Goal: Task Accomplishment & Management: Manage account settings

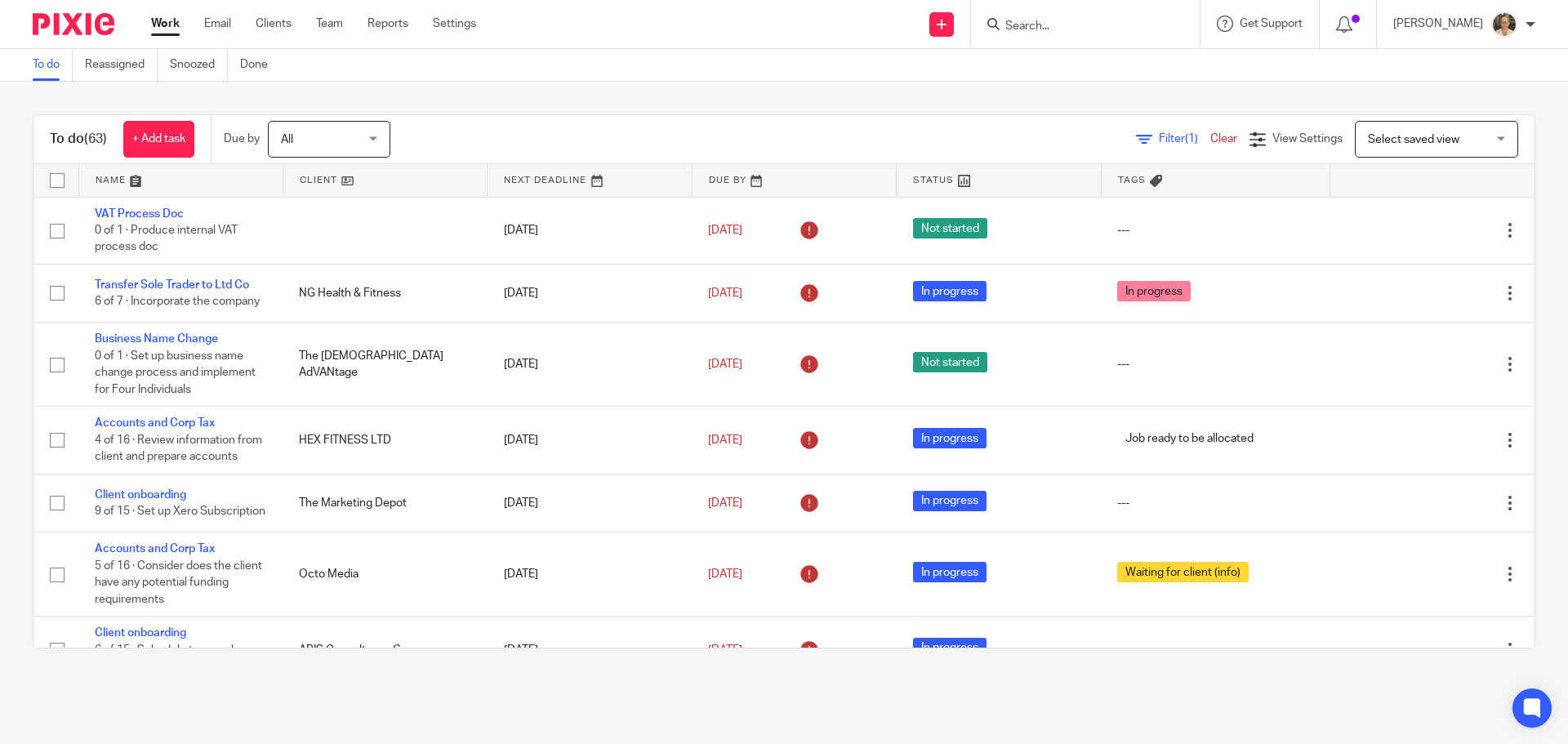
click at [1094, 38] on div at bounding box center [1085, 24] width 229 height 48
click at [1093, 28] on input "Search" at bounding box center [1077, 26] width 147 height 14
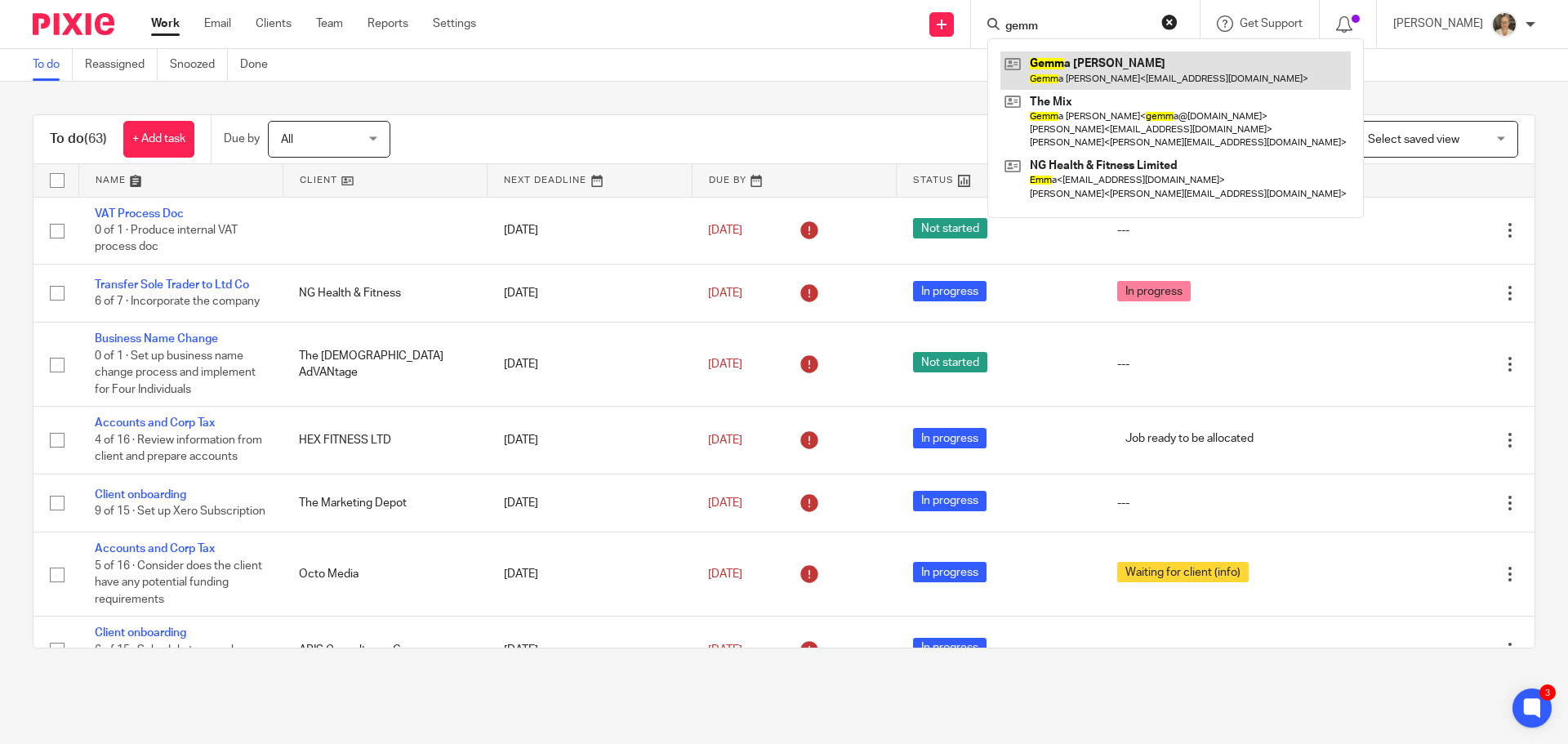
type input "gemm"
click at [1106, 59] on link at bounding box center [1176, 70] width 350 height 37
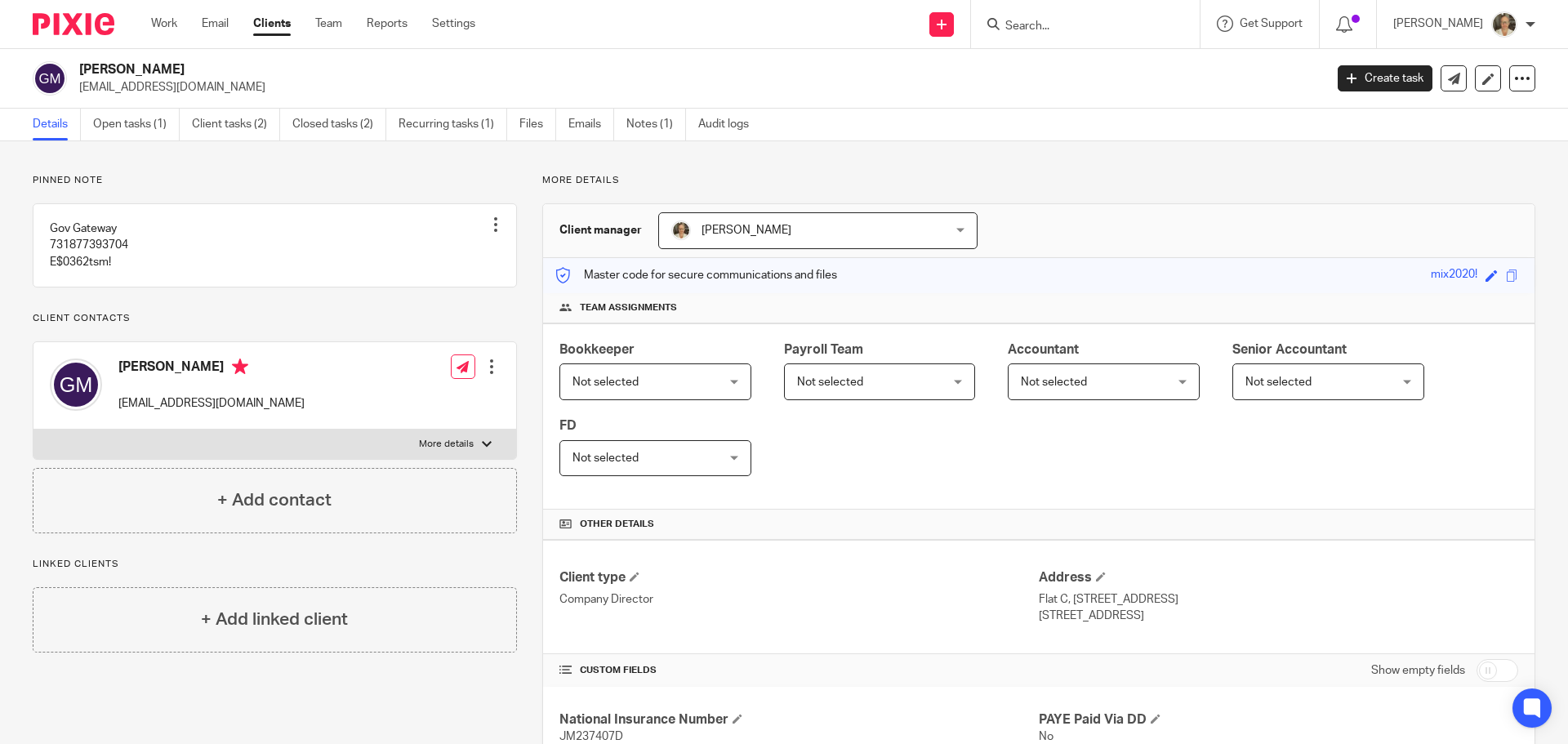
scroll to position [82, 0]
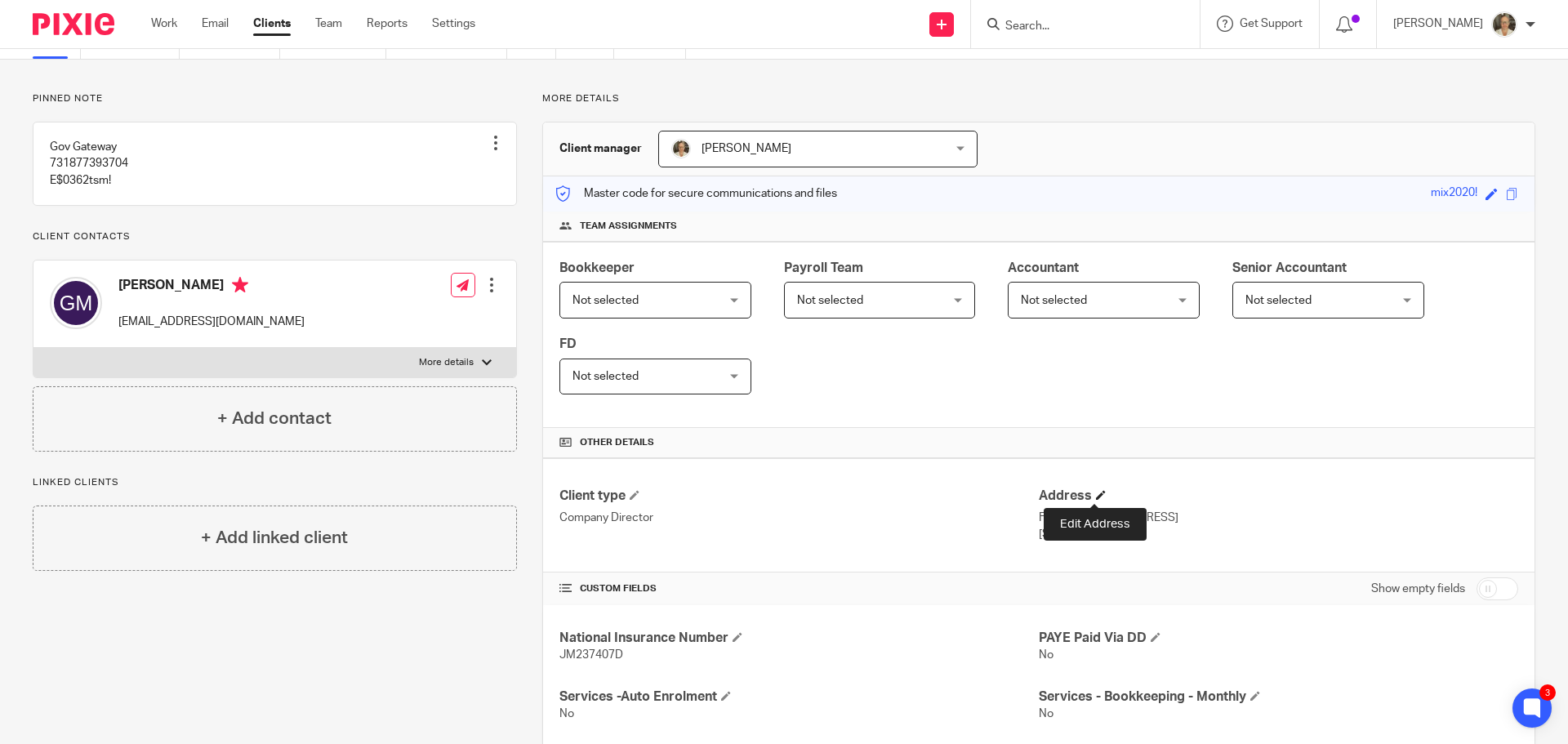
click at [1096, 492] on span at bounding box center [1101, 495] width 10 height 10
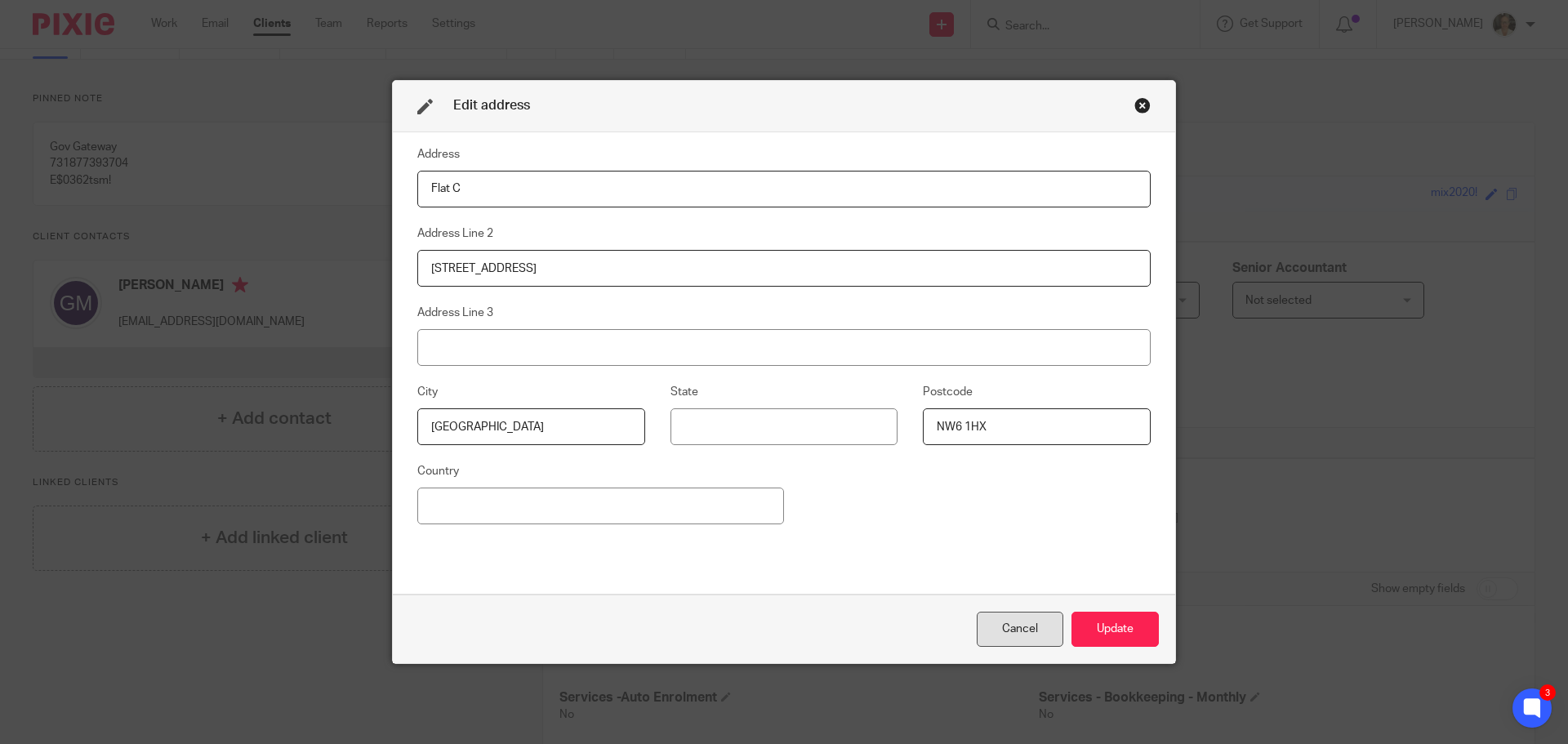
click at [1025, 628] on div "Cancel" at bounding box center [1020, 629] width 87 height 36
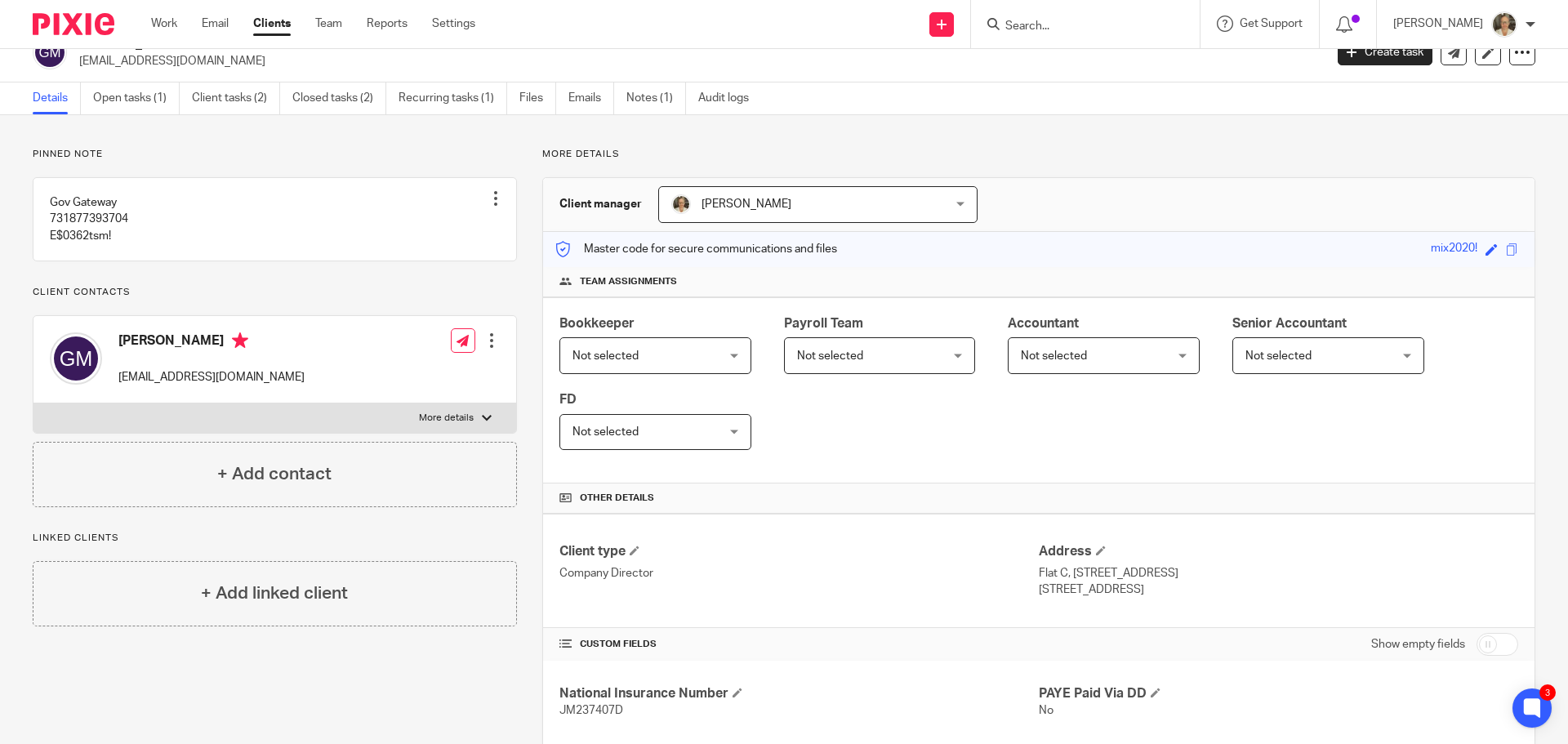
scroll to position [0, 0]
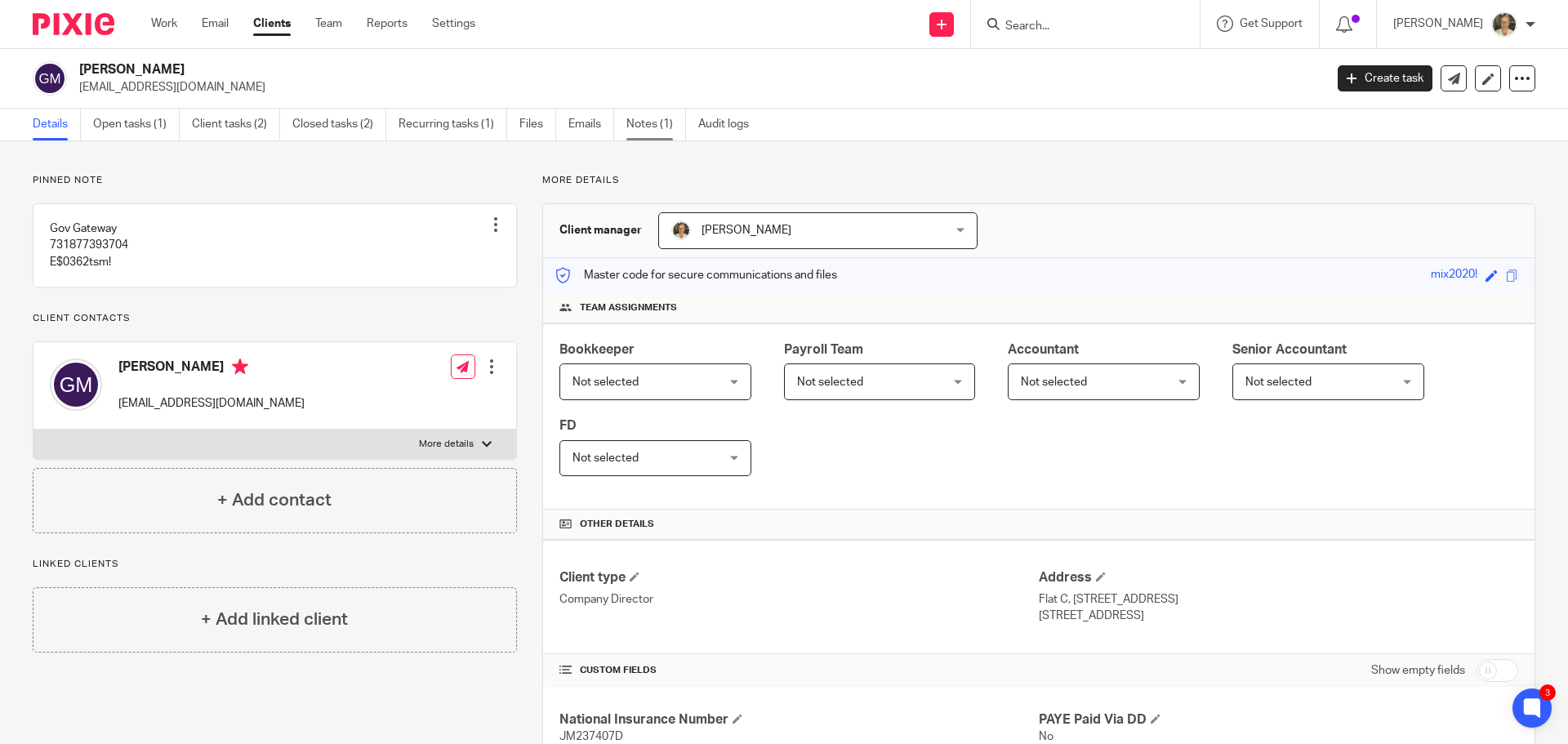
click at [661, 130] on link "Notes (1)" at bounding box center [657, 124] width 60 height 32
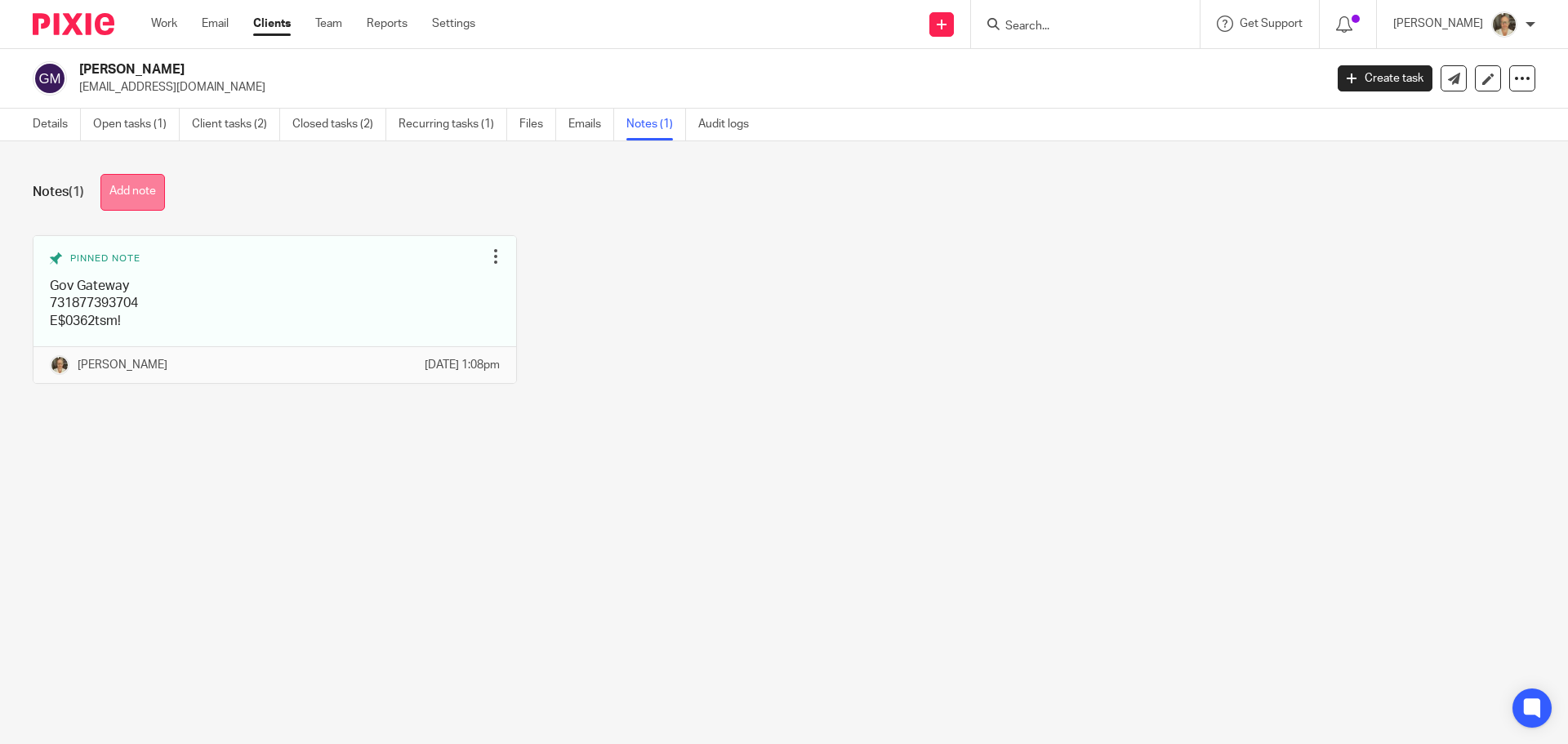
click at [138, 193] on button "Add note" at bounding box center [132, 192] width 64 height 37
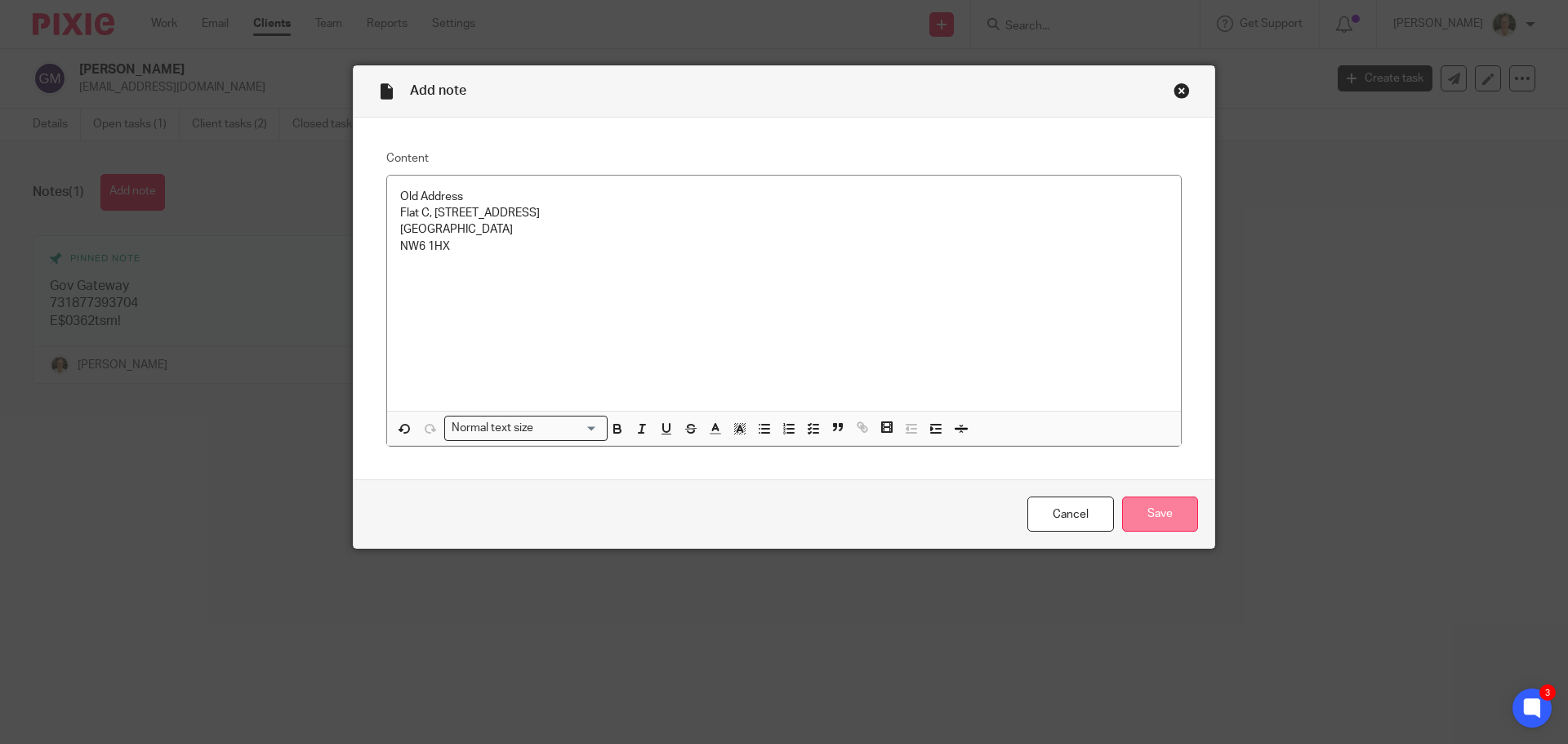
click at [1155, 510] on input "Save" at bounding box center [1159, 514] width 76 height 36
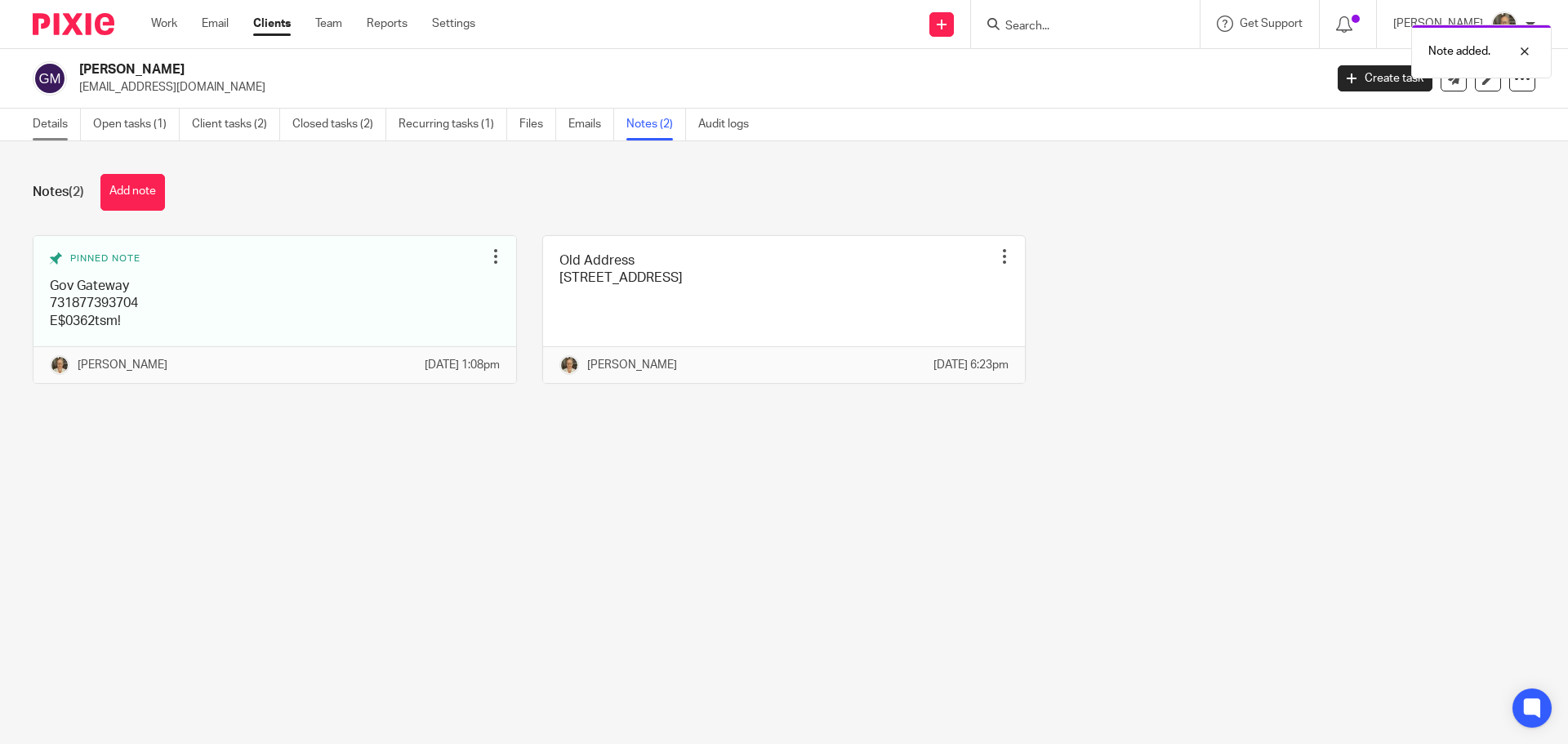
click at [59, 122] on link "Details" at bounding box center [57, 124] width 48 height 32
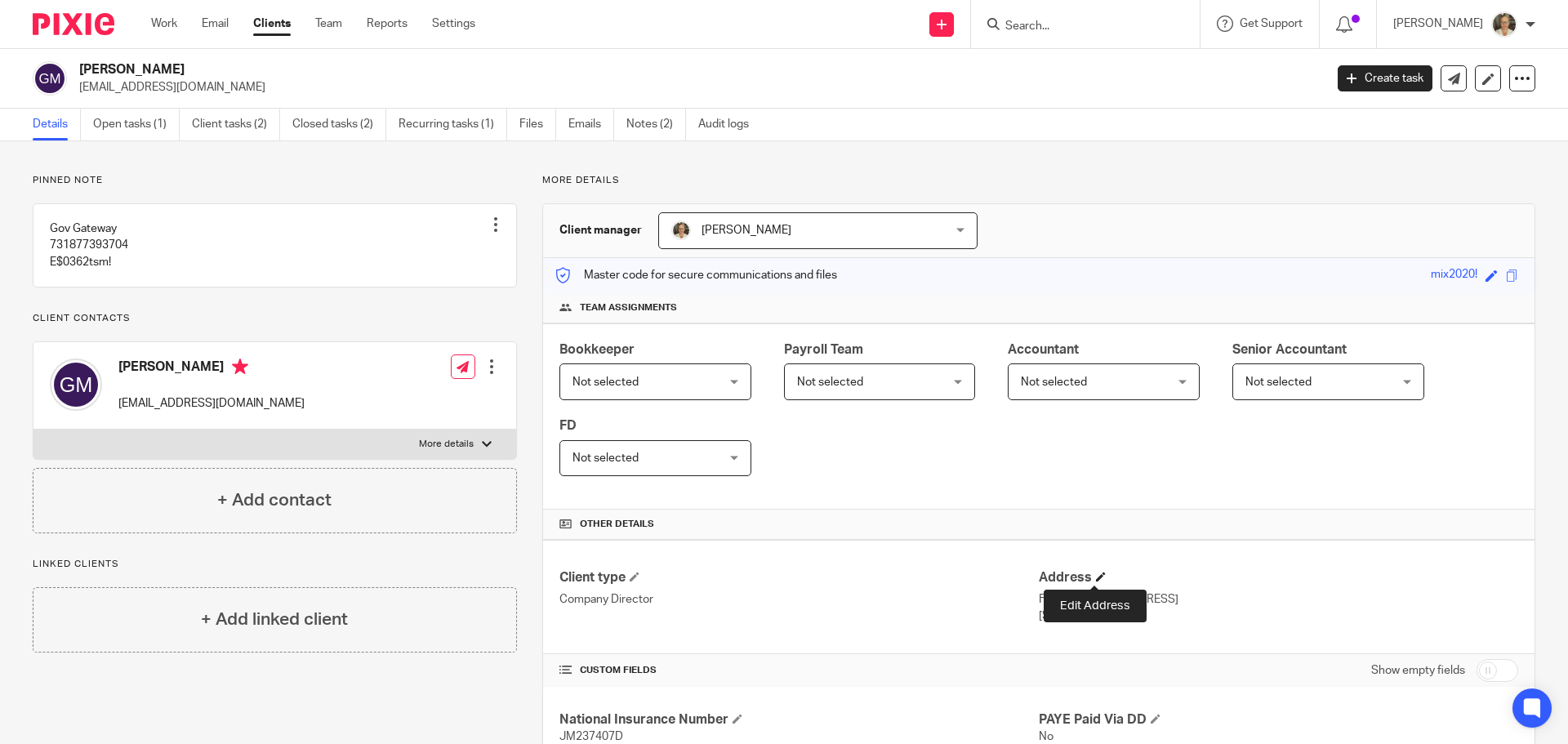
click at [1096, 574] on span at bounding box center [1101, 577] width 10 height 10
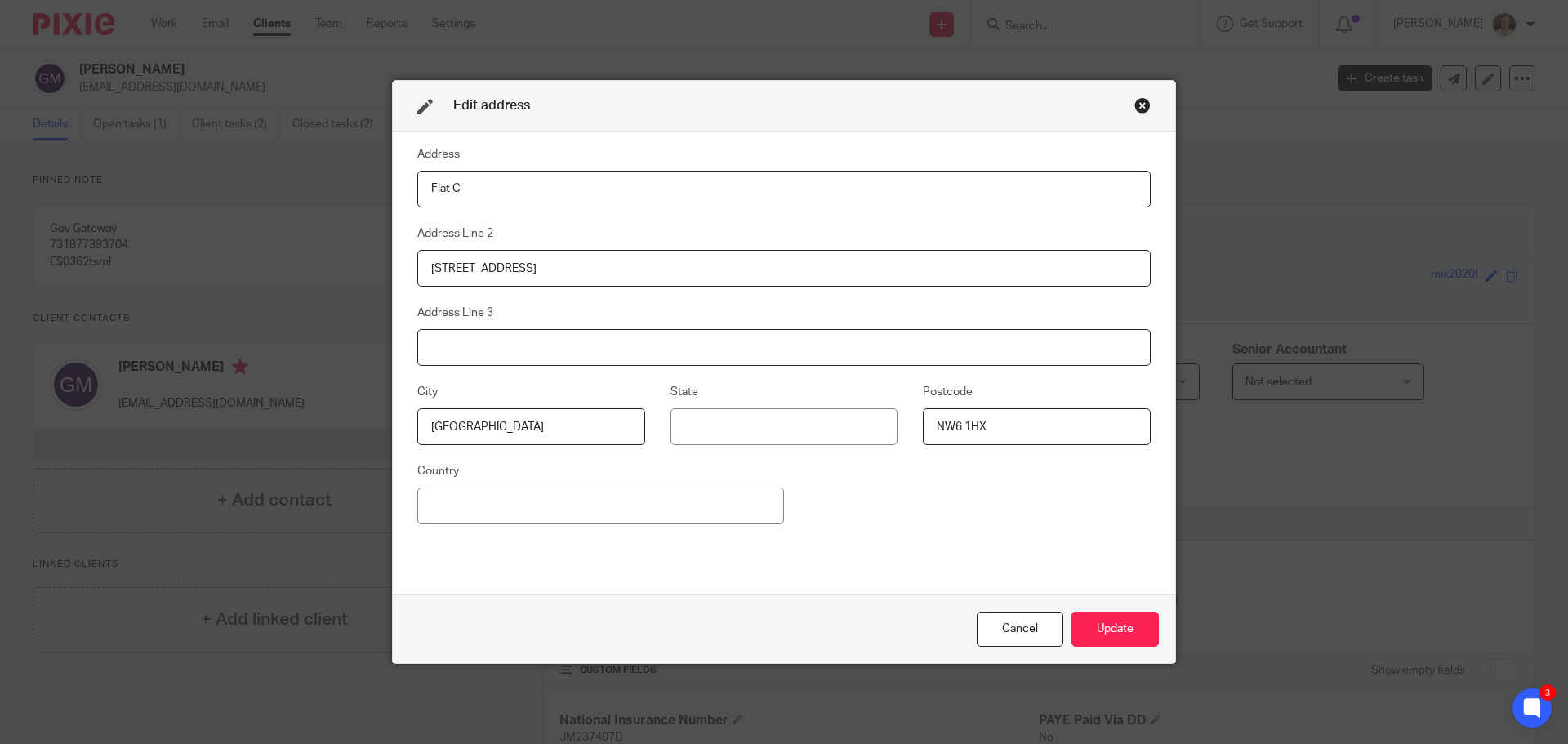
click at [514, 346] on input at bounding box center [784, 347] width 734 height 37
paste input "[STREET_ADDRESS]"
drag, startPoint x: 628, startPoint y: 346, endPoint x: 855, endPoint y: 362, distance: 227.6
click at [855, 362] on input "[STREET_ADDRESS]" at bounding box center [784, 347] width 734 height 37
type input "[STREET_ADDRESS],"
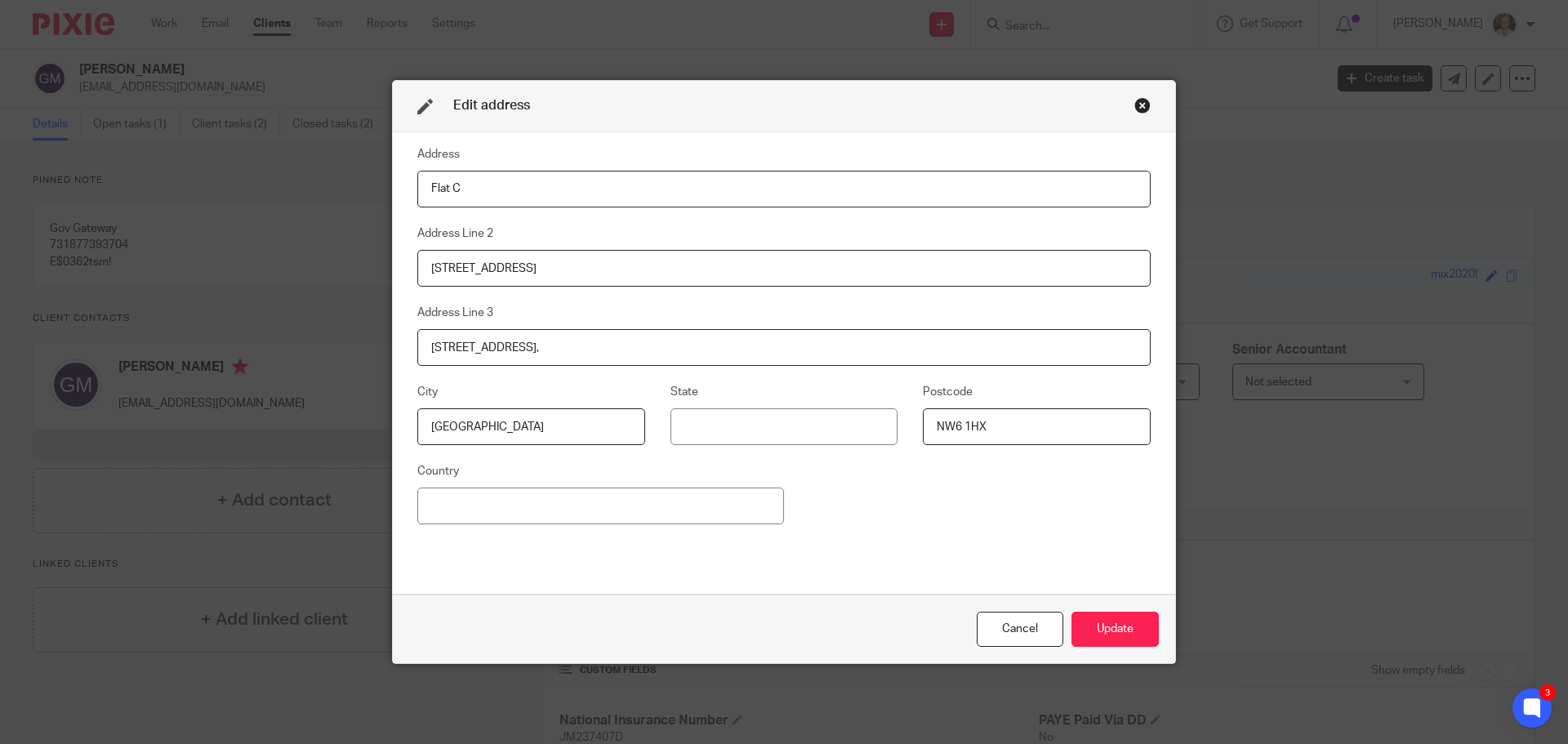
drag, startPoint x: 1005, startPoint y: 432, endPoint x: 858, endPoint y: 430, distance: 147.0
click at [858, 430] on div "City [GEOGRAPHIC_DATA] Postcode NW6 1HX" at bounding box center [771, 422] width 759 height 79
paste input "2 0XB"
type input "N2 0XB"
drag, startPoint x: 499, startPoint y: 347, endPoint x: 388, endPoint y: 347, distance: 111.0
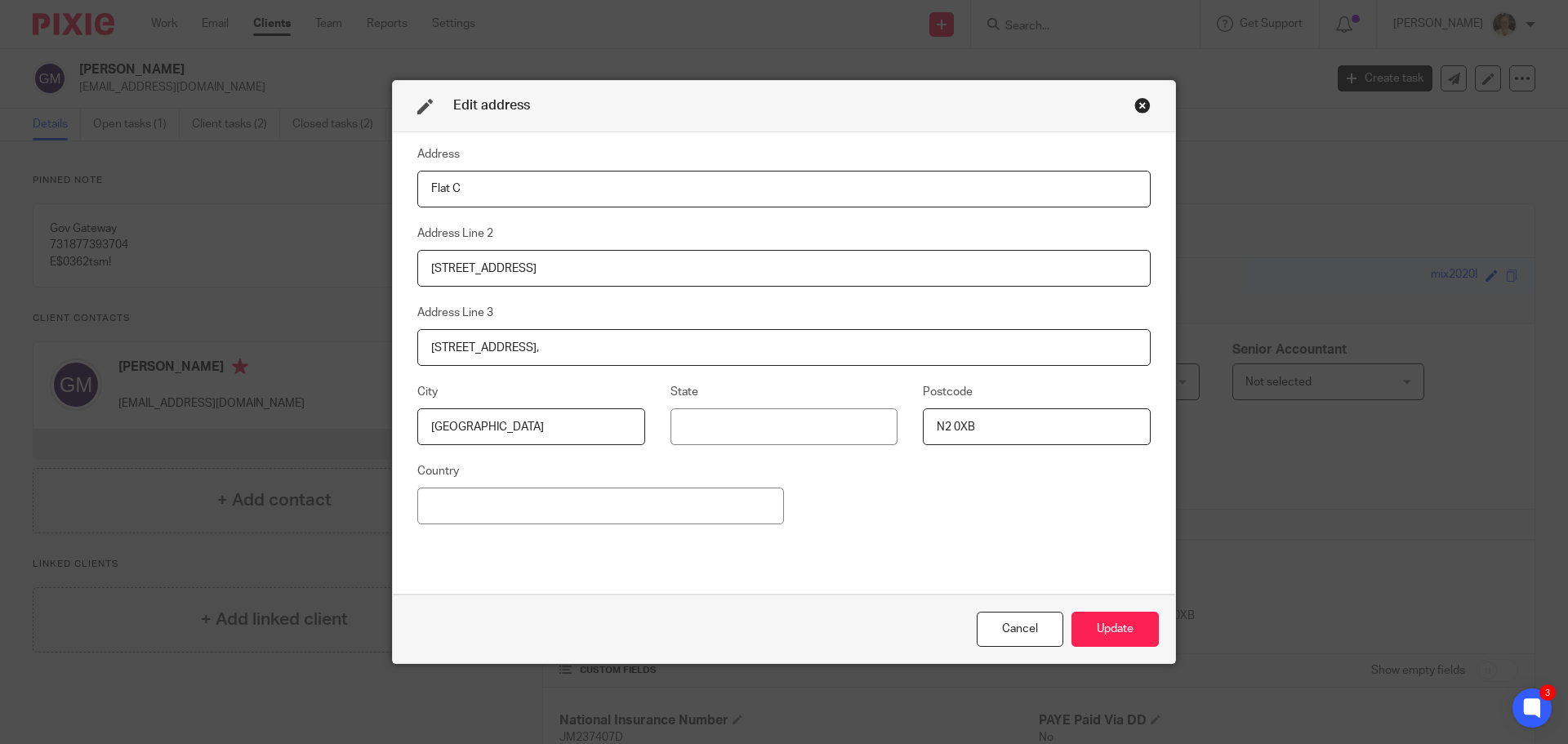
click at [393, 347] on div "Address Flat C Address Line [GEOGRAPHIC_DATA] Address Line [STREET_ADDRESS] Pos…" at bounding box center [784, 364] width 783 height 463
type input "The Causeway, [GEOGRAPHIC_DATA],"
drag, startPoint x: 561, startPoint y: 262, endPoint x: 370, endPoint y: 267, distance: 191.1
click at [370, 267] on div "Edit address Address Flat C Address Line [GEOGRAPHIC_DATA] Address Line [GEOGRA…" at bounding box center [784, 372] width 1568 height 744
paste input "[STREET_ADDRESS],"
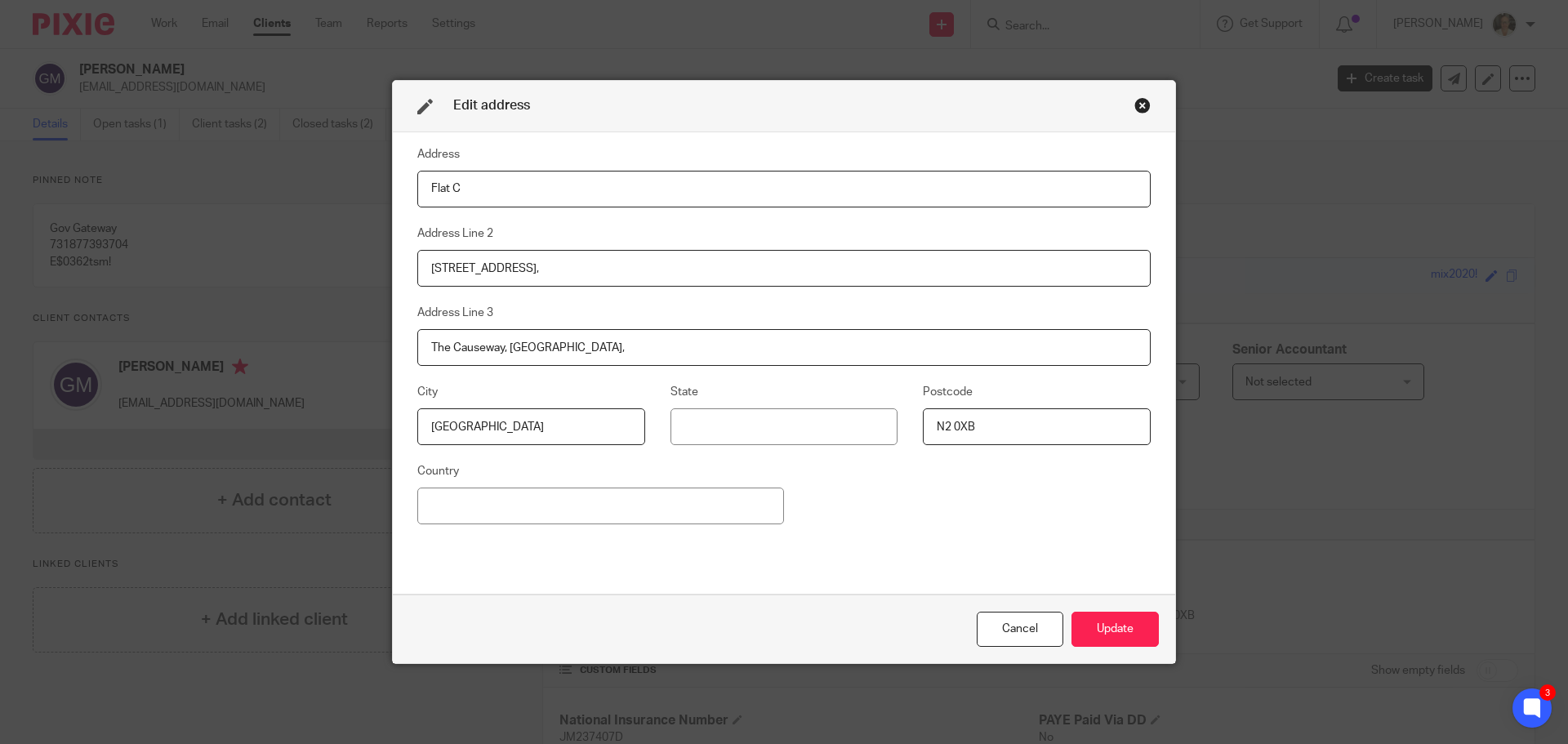
type input "[STREET_ADDRESS],"
drag, startPoint x: 504, startPoint y: 346, endPoint x: 665, endPoint y: 351, distance: 161.1
click at [665, 351] on input "The Causeway, [GEOGRAPHIC_DATA]," at bounding box center [784, 347] width 734 height 37
type input "The Causeway"
click at [540, 260] on input "[STREET_ADDRESS]," at bounding box center [784, 268] width 734 height 37
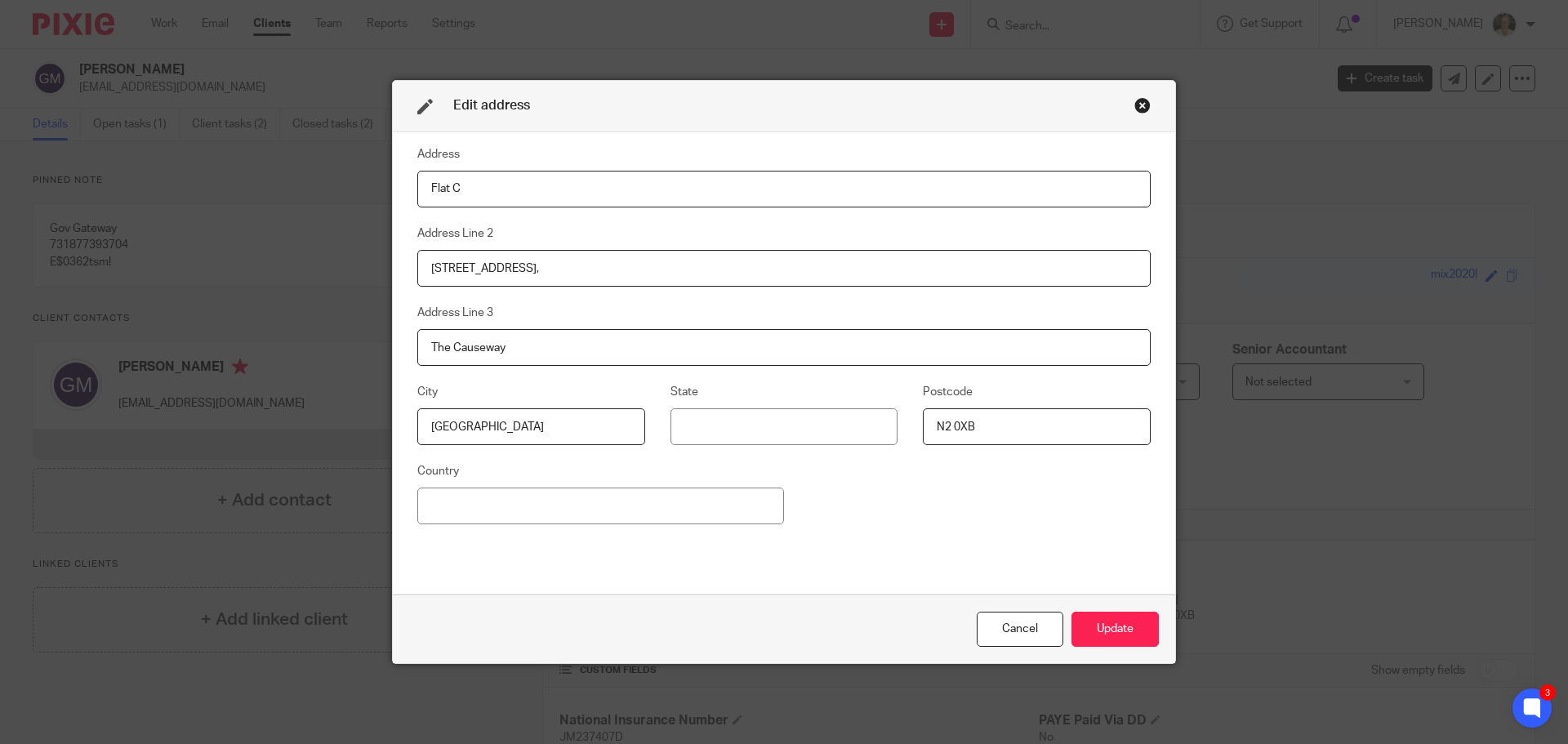
type input "[STREET_ADDRESS]"
drag, startPoint x: 552, startPoint y: 268, endPoint x: 382, endPoint y: 264, distance: 170.0
click at [393, 264] on div "Address Flat C Address Line [GEOGRAPHIC_DATA] Address Line [GEOGRAPHIC_DATA] Po…" at bounding box center [784, 364] width 783 height 463
drag, startPoint x: 478, startPoint y: 187, endPoint x: 356, endPoint y: 186, distance: 122.0
click at [357, 186] on div "Edit address Address Flat C Address Line 2 Address Line [GEOGRAPHIC_DATA] Postc…" at bounding box center [784, 372] width 1568 height 744
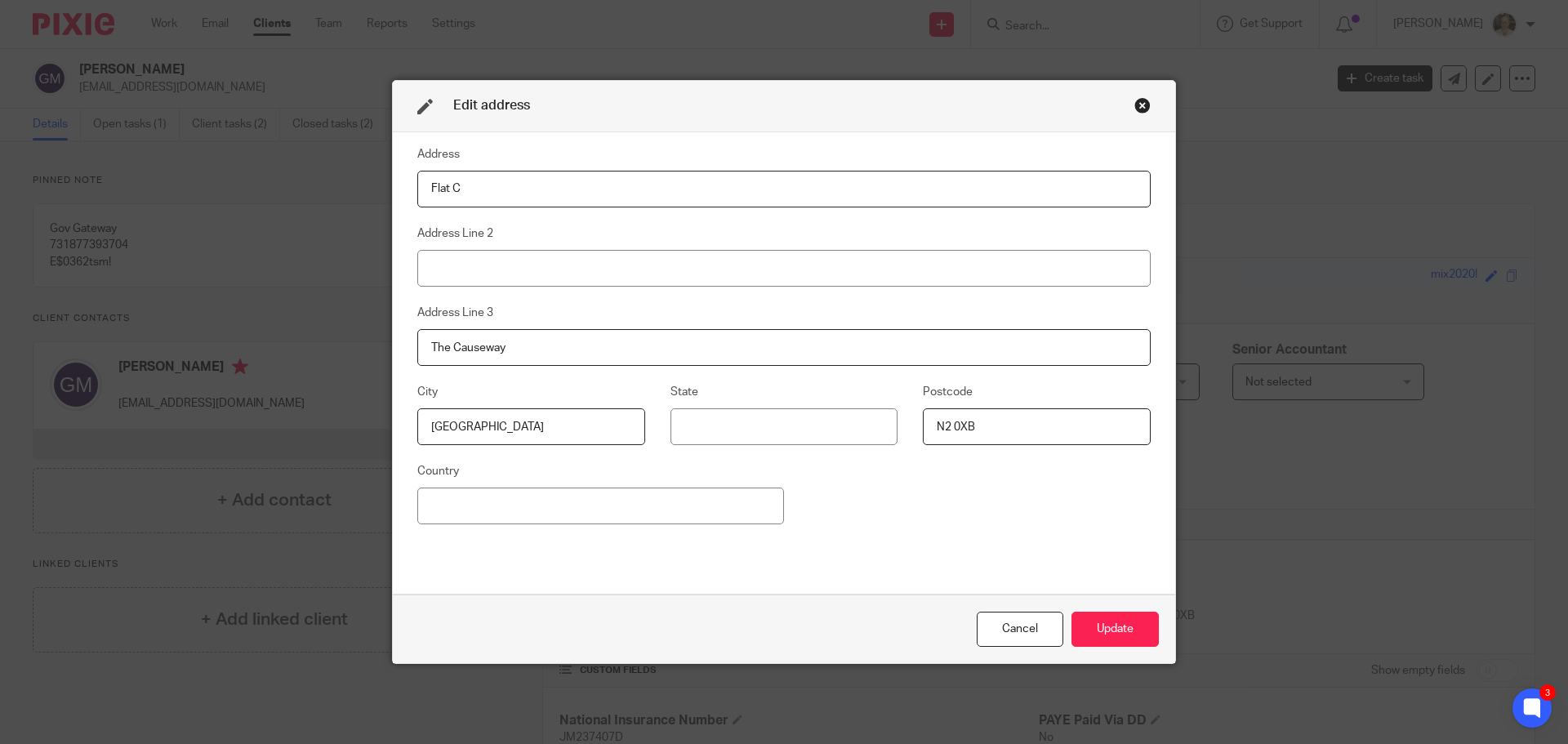
paste input "[STREET_ADDRESS]"
type input "[STREET_ADDRESS]"
drag, startPoint x: 529, startPoint y: 350, endPoint x: 351, endPoint y: 347, distance: 178.0
click at [351, 347] on div "Edit address Address 3 Albany Row Address Line 2 Address Line [GEOGRAPHIC_DATA]…" at bounding box center [784, 372] width 1568 height 744
click at [439, 273] on input at bounding box center [784, 268] width 734 height 37
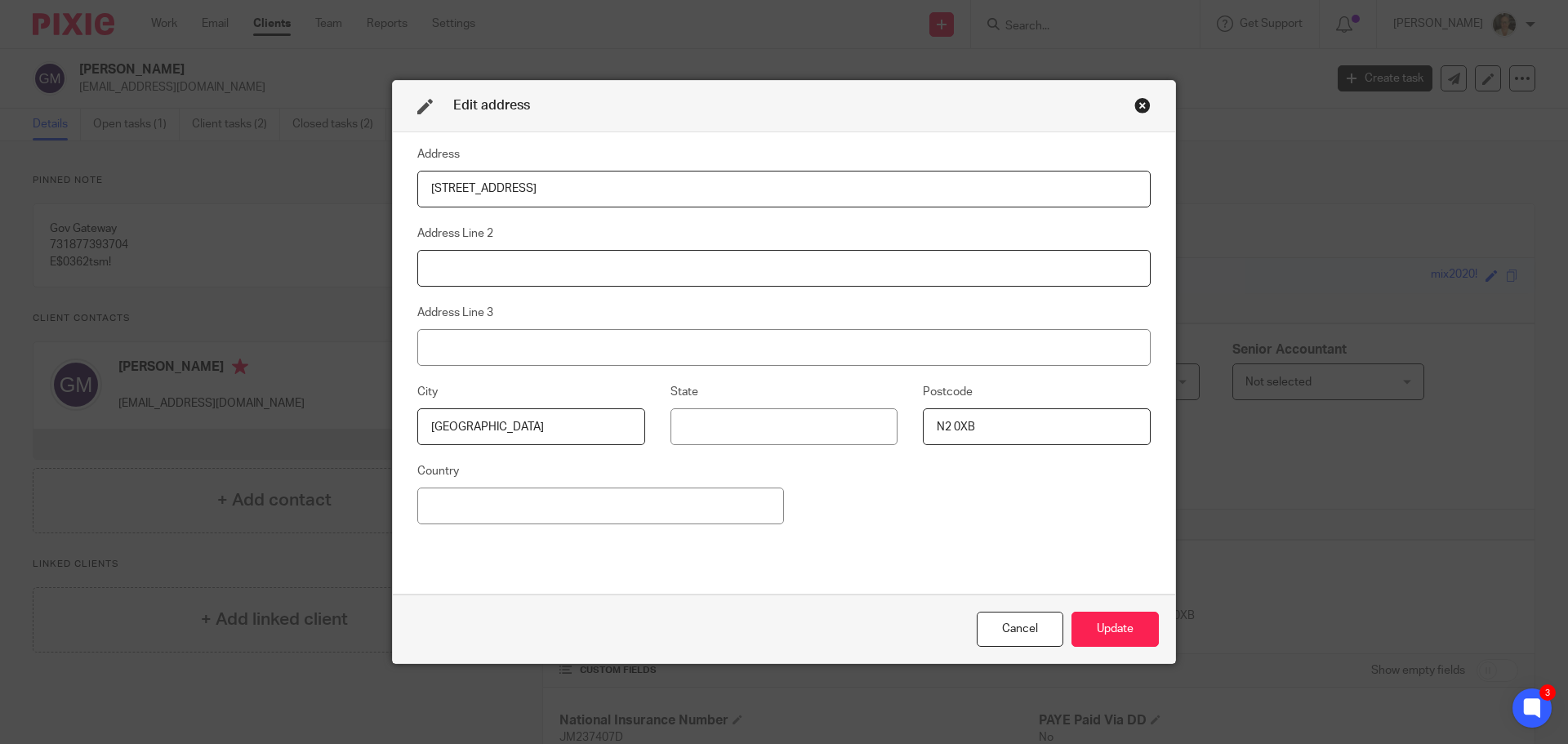
paste input "The Causeway"
click at [752, 276] on input "The Causeway" at bounding box center [784, 268] width 734 height 37
type input "The Causeway"
click at [581, 393] on fieldset "City [GEOGRAPHIC_DATA]" at bounding box center [518, 413] width 253 height 62
click at [1106, 616] on button "Update" at bounding box center [1115, 629] width 87 height 36
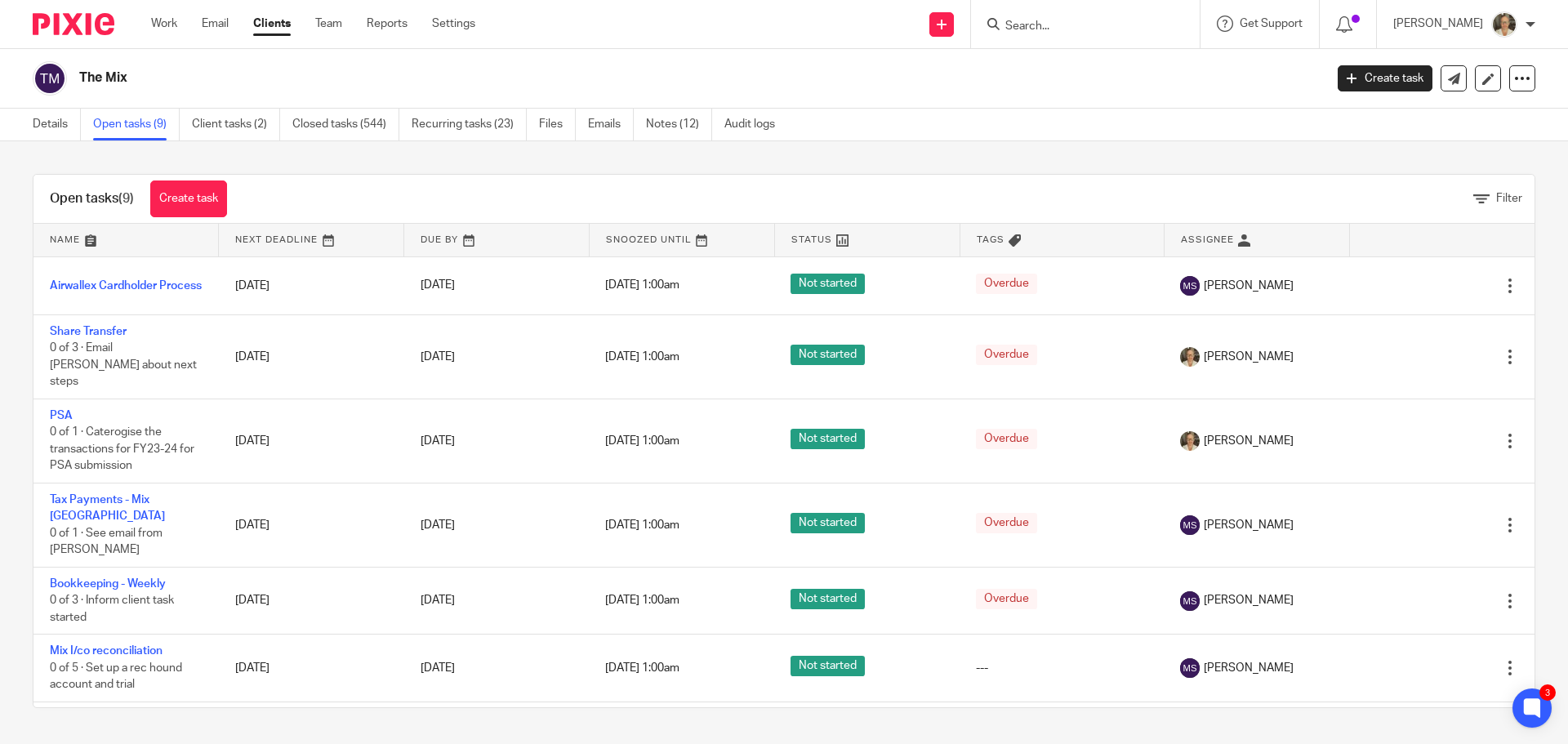
click at [1529, 442] on div "Open tasks (9) Create task Filter Name Next Deadline Due By Snoozed Until Statu…" at bounding box center [784, 441] width 1568 height 600
